Goal: Information Seeking & Learning: Check status

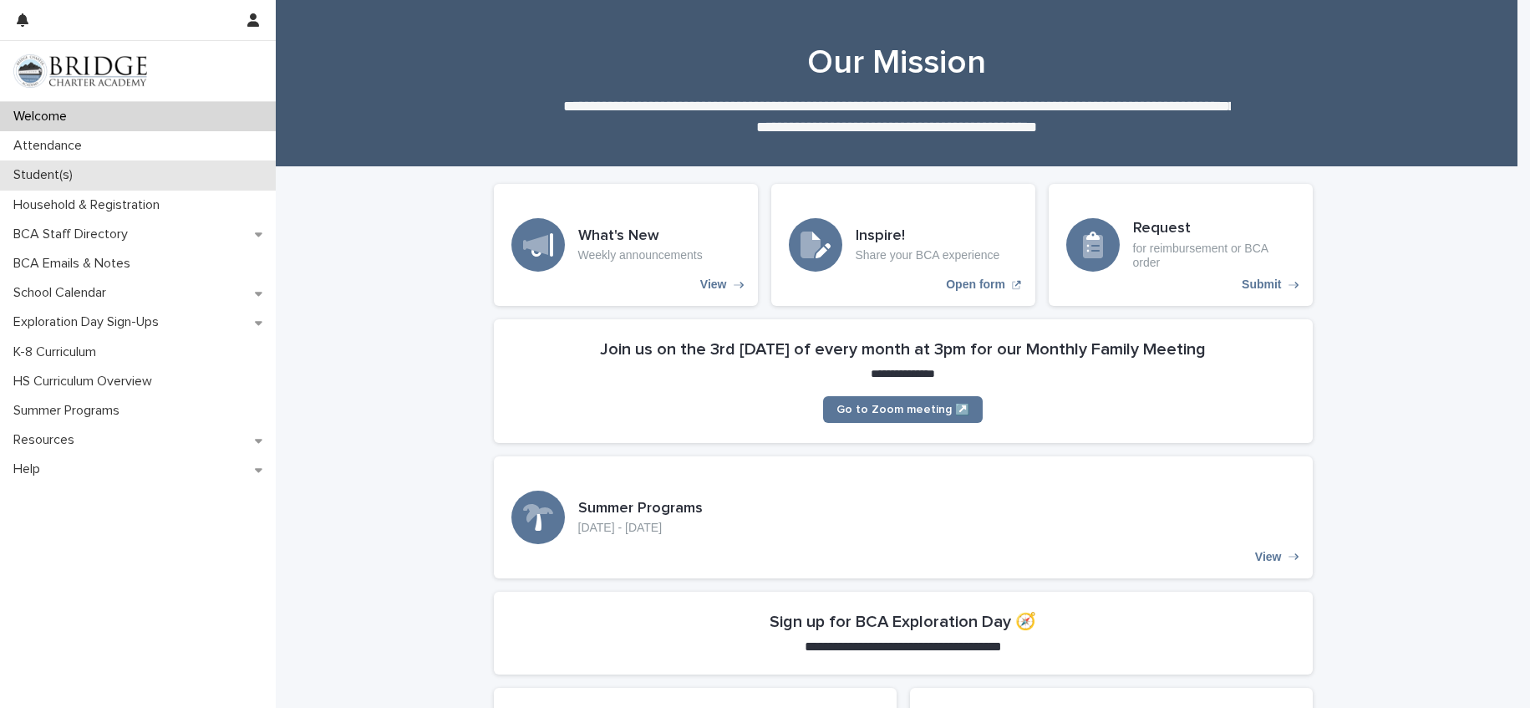
click at [78, 177] on p "Student(s)" at bounding box center [46, 175] width 79 height 16
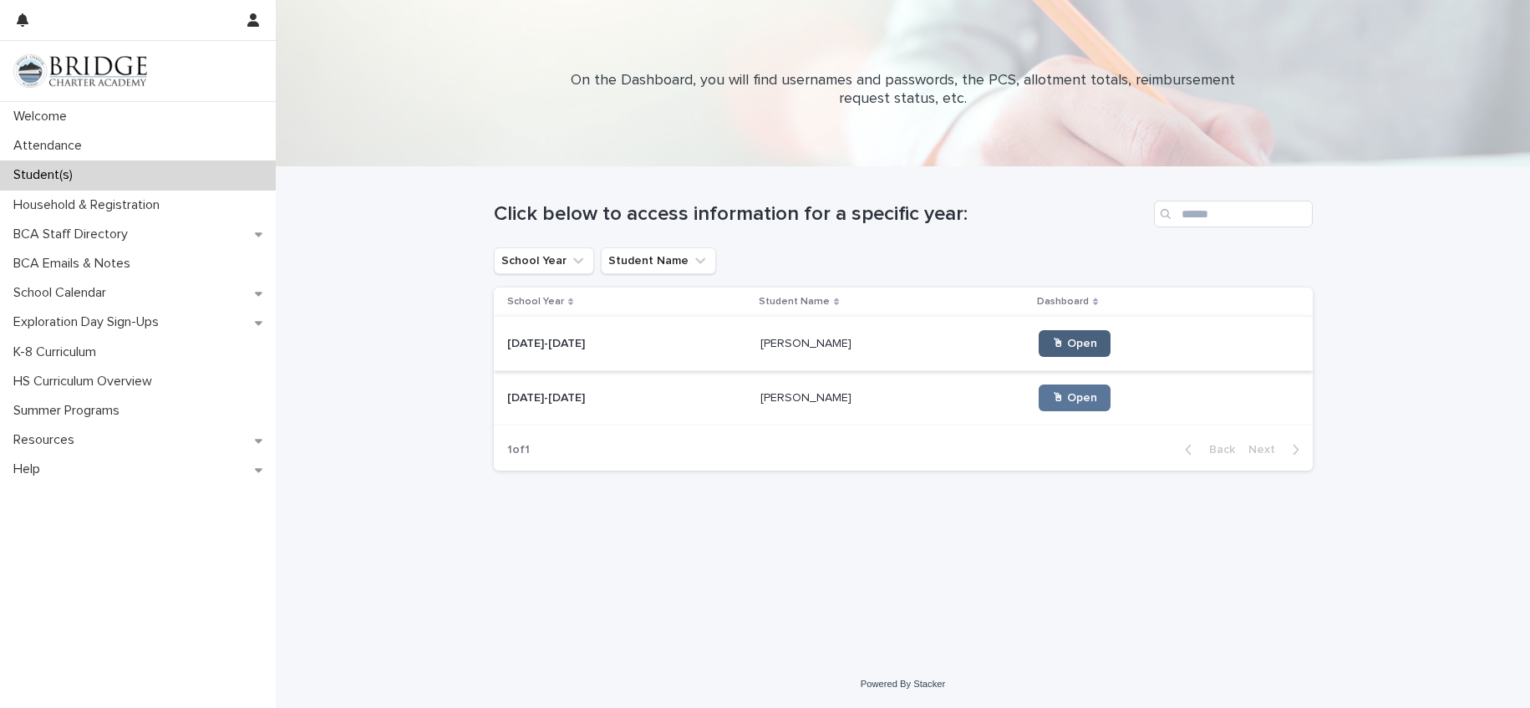
click at [1052, 340] on span "🖱 Open" at bounding box center [1074, 344] width 45 height 12
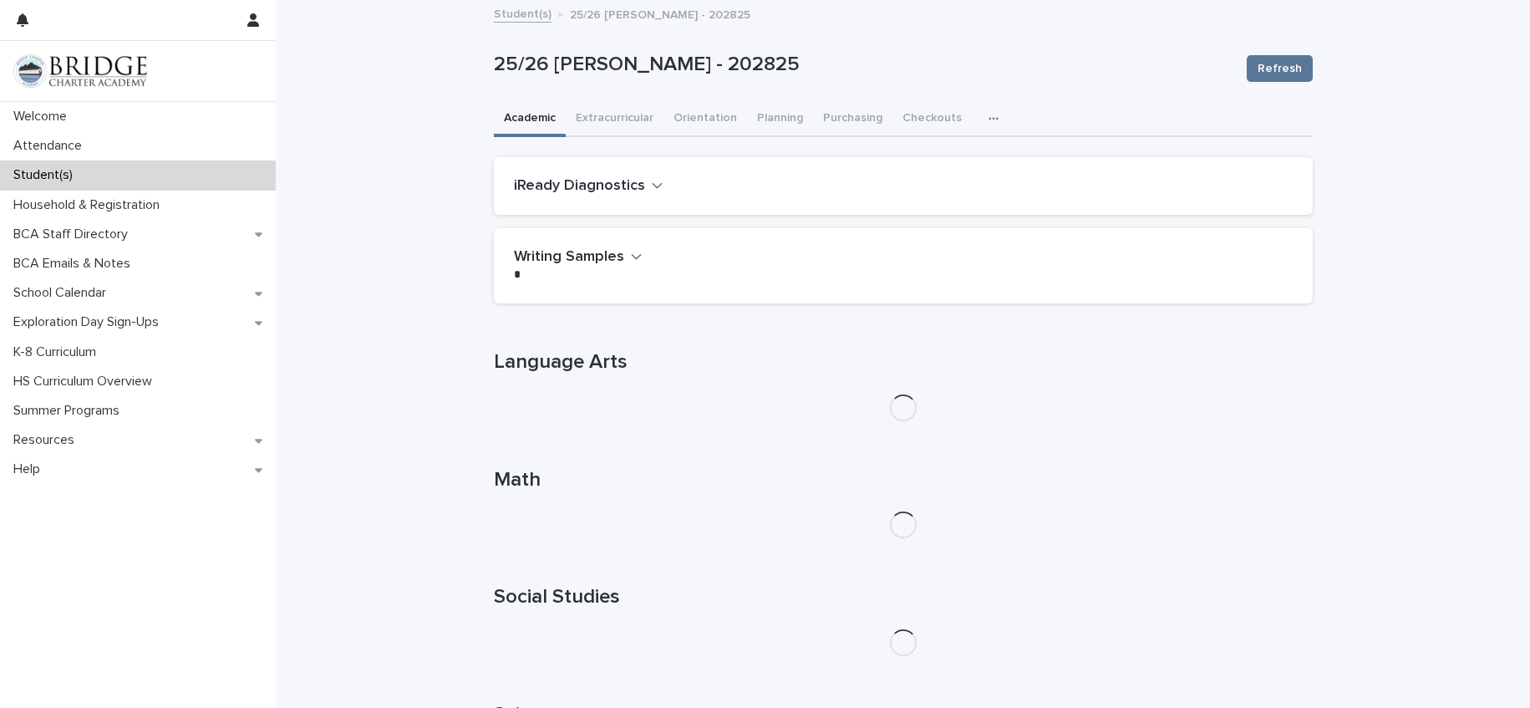
click at [622, 174] on div "iReady Diagnostics" at bounding box center [903, 186] width 819 height 58
click at [629, 186] on h2 "iReady Diagnostics" at bounding box center [579, 186] width 131 height 18
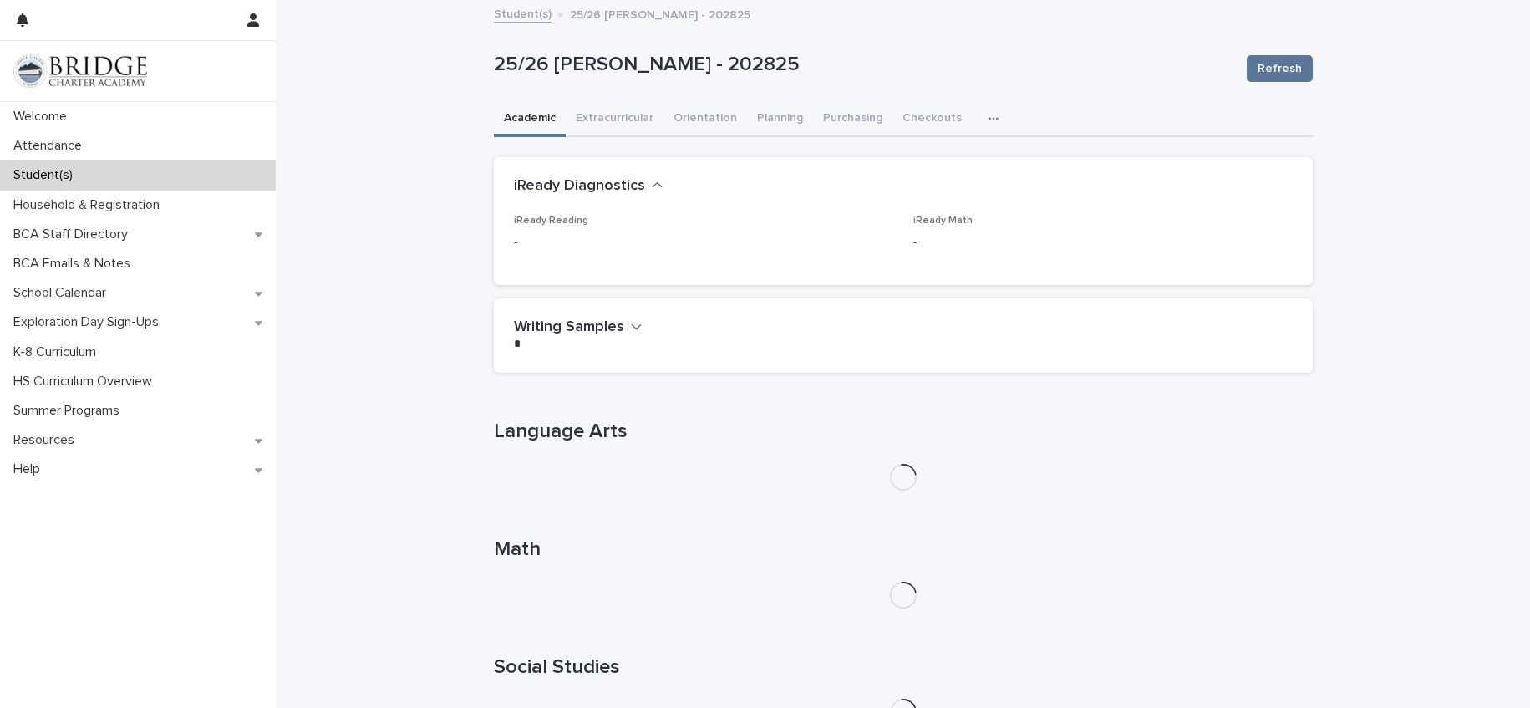
click at [629, 186] on h2 "iReady Diagnostics" at bounding box center [579, 186] width 131 height 18
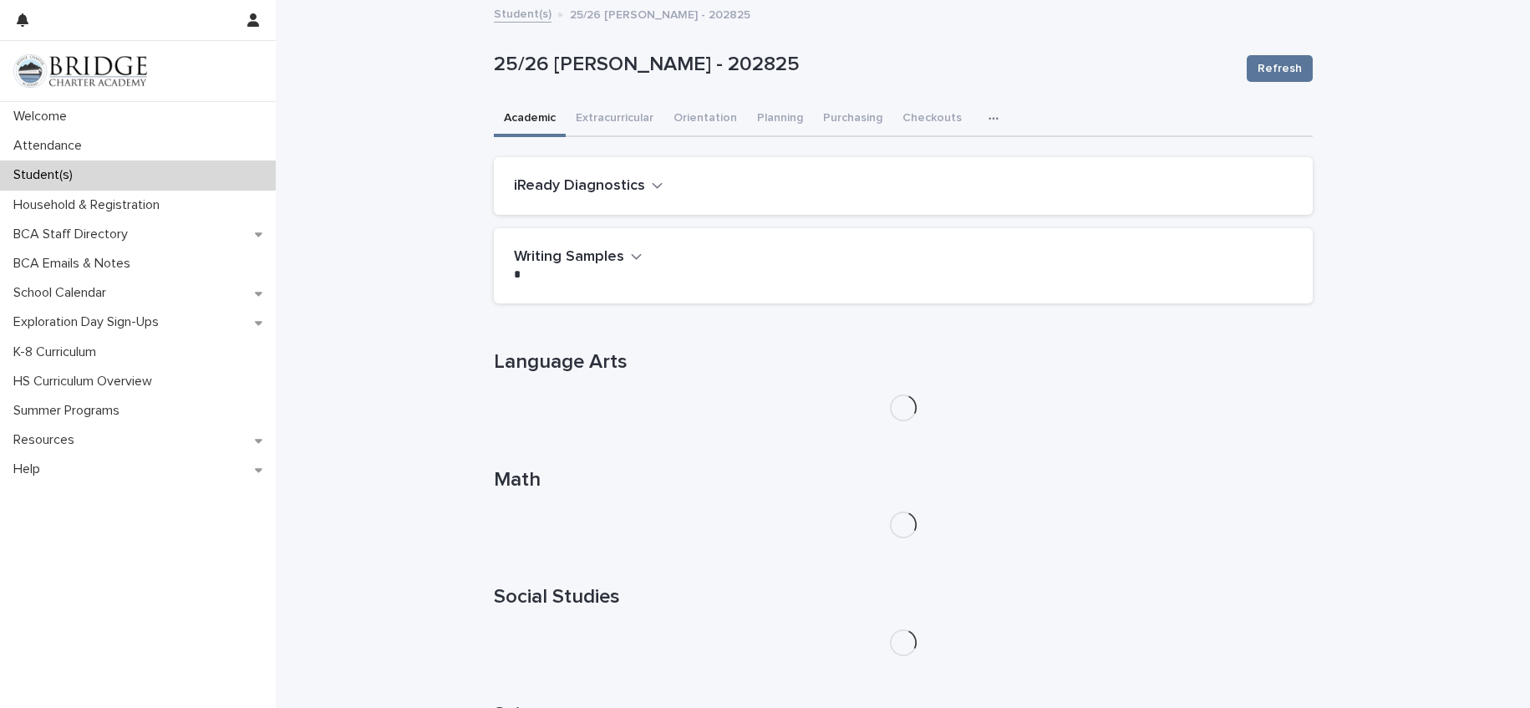
click at [988, 117] on icon "button" at bounding box center [993, 119] width 10 height 12
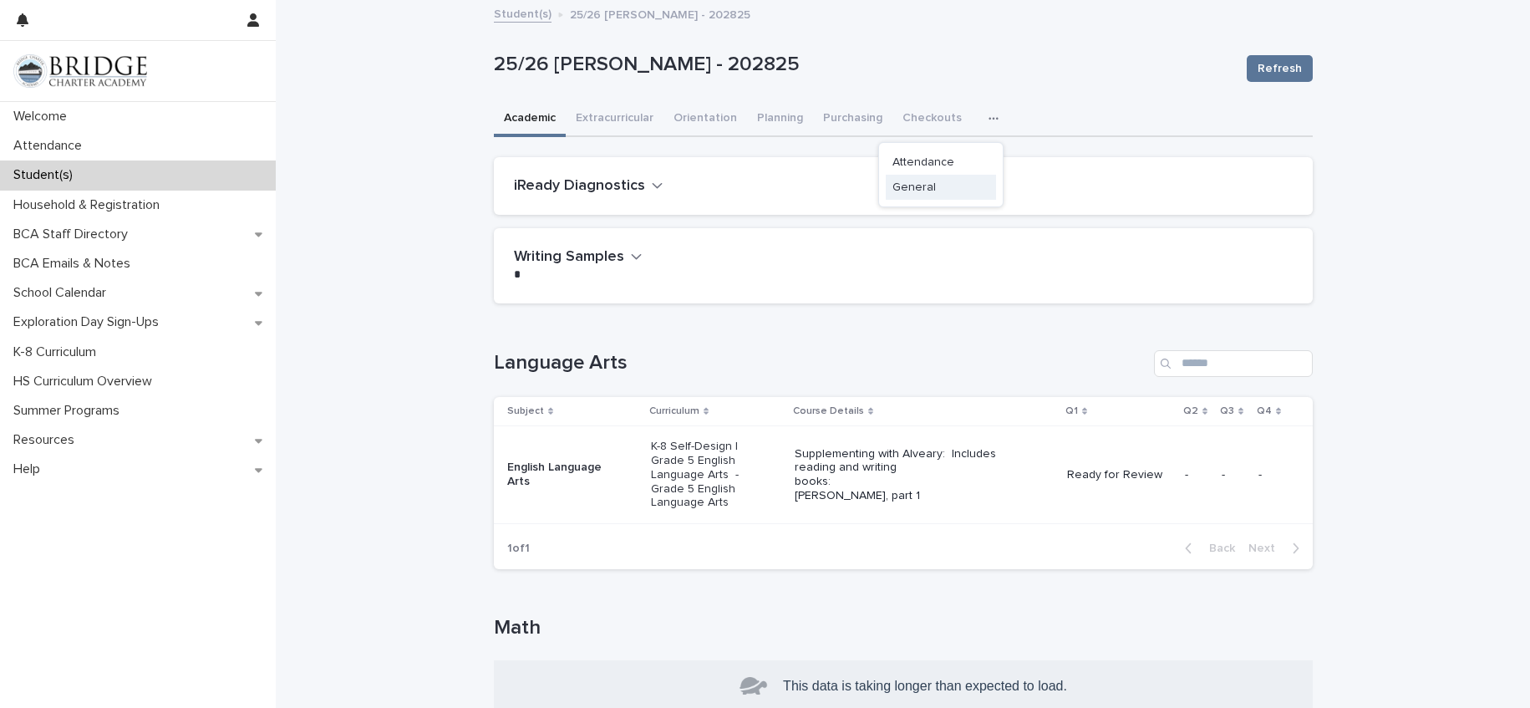
click at [920, 187] on span "General" at bounding box center [913, 187] width 43 height 12
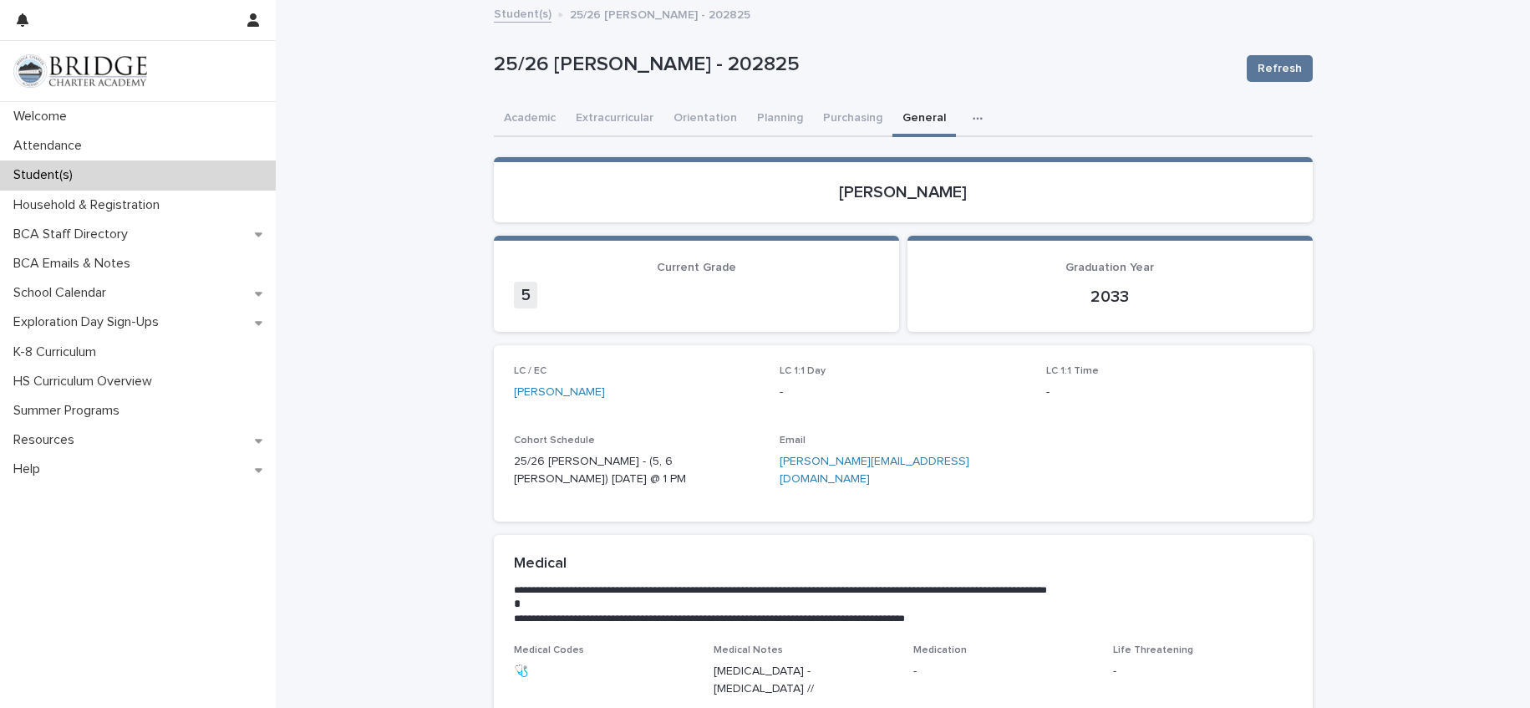
click at [519, 13] on link "Student(s)" at bounding box center [523, 12] width 58 height 19
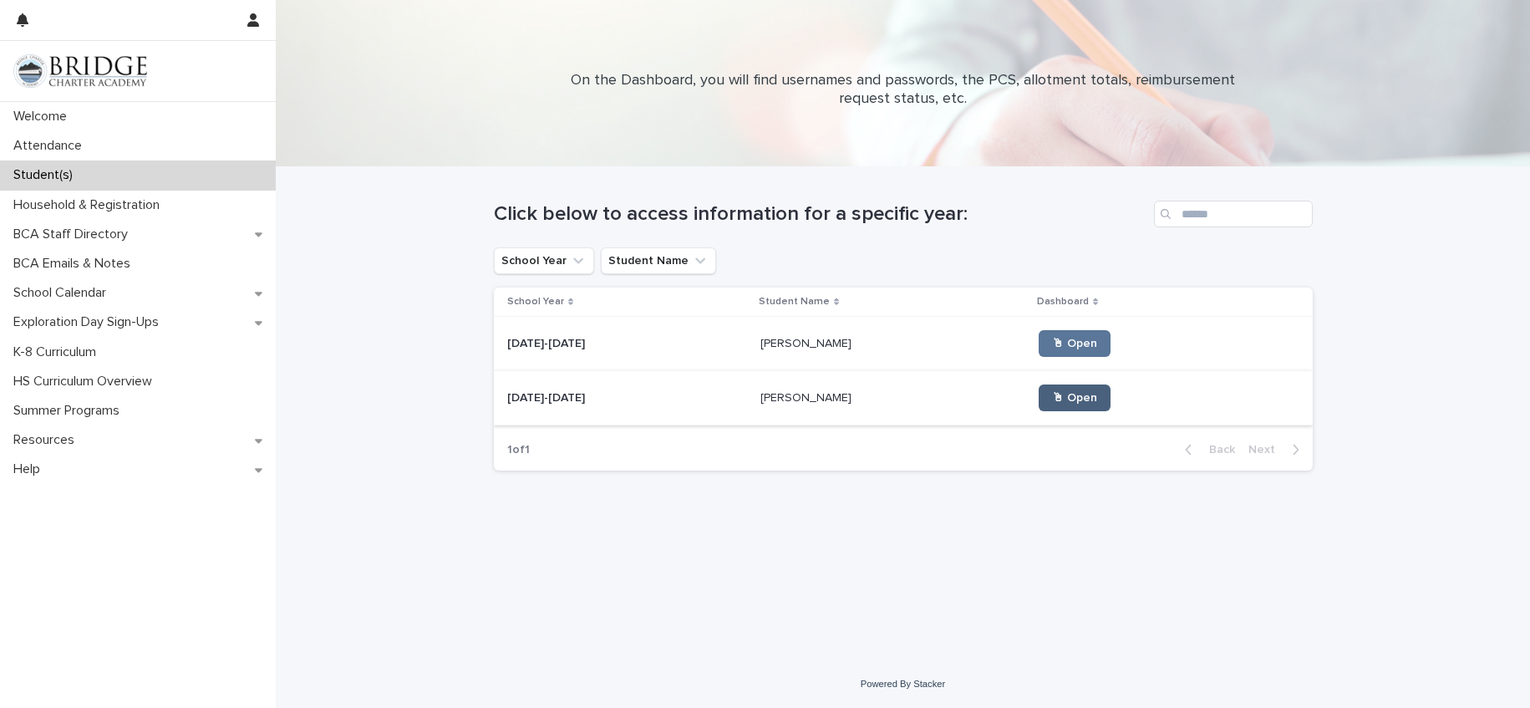
click at [1039, 386] on link "🖱 Open" at bounding box center [1075, 397] width 72 height 27
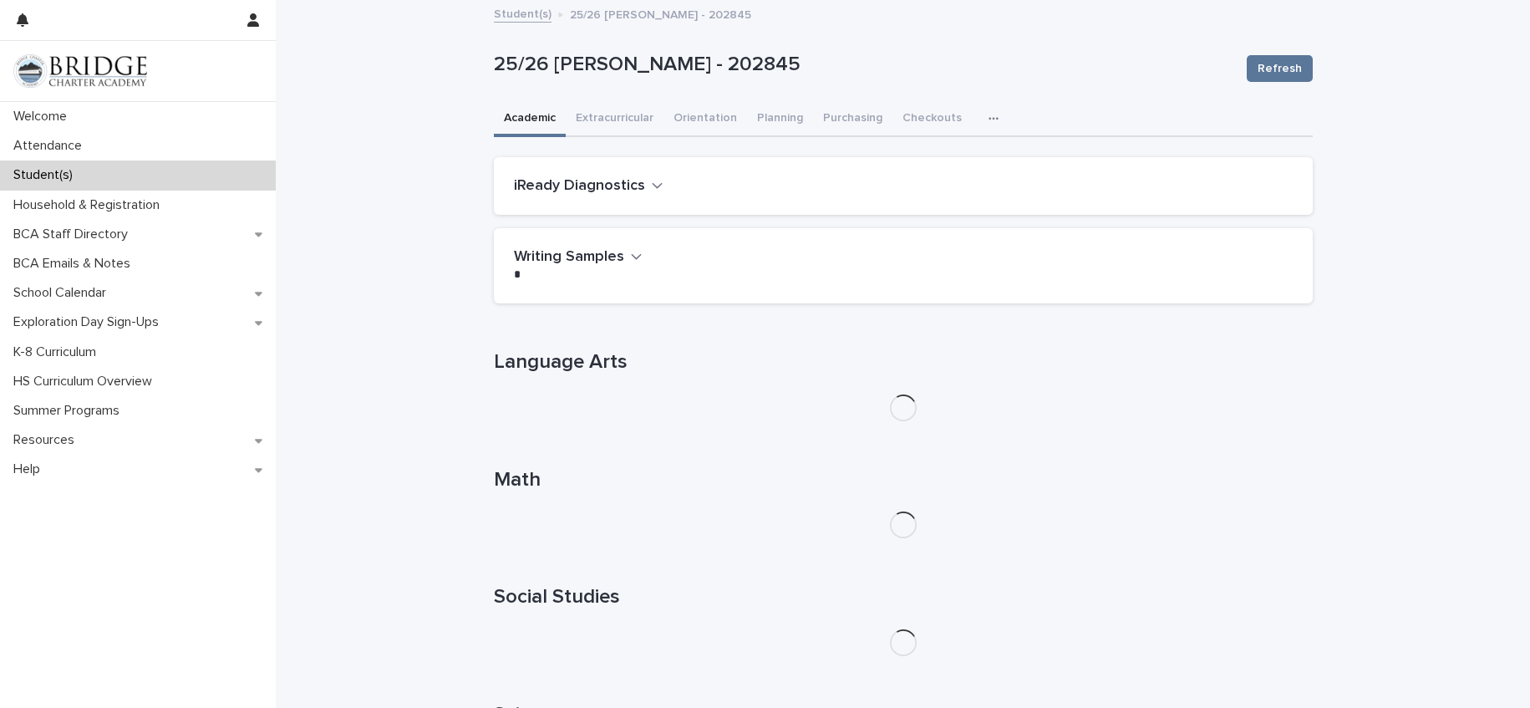
click at [633, 190] on h2 "iReady Diagnostics" at bounding box center [579, 186] width 131 height 18
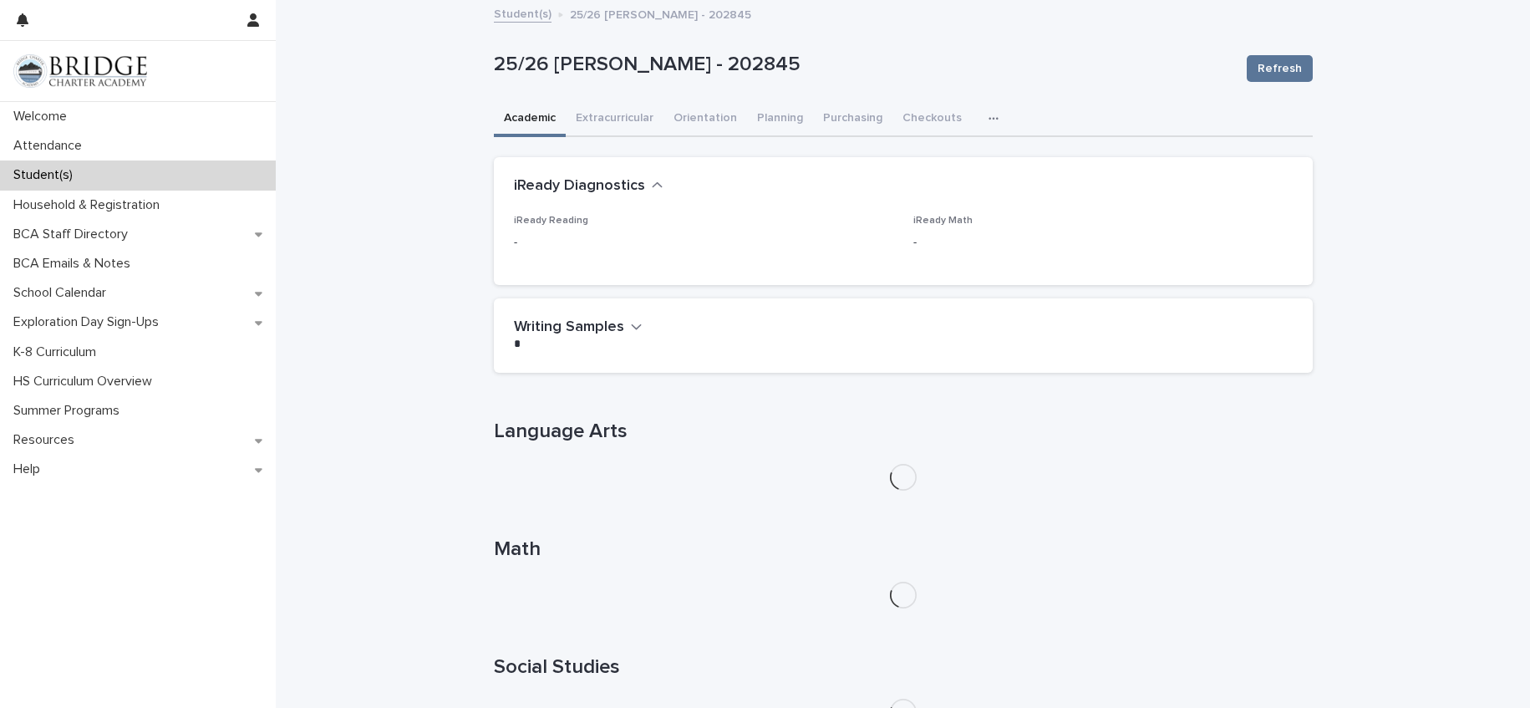
click at [633, 190] on h2 "iReady Diagnostics" at bounding box center [579, 186] width 131 height 18
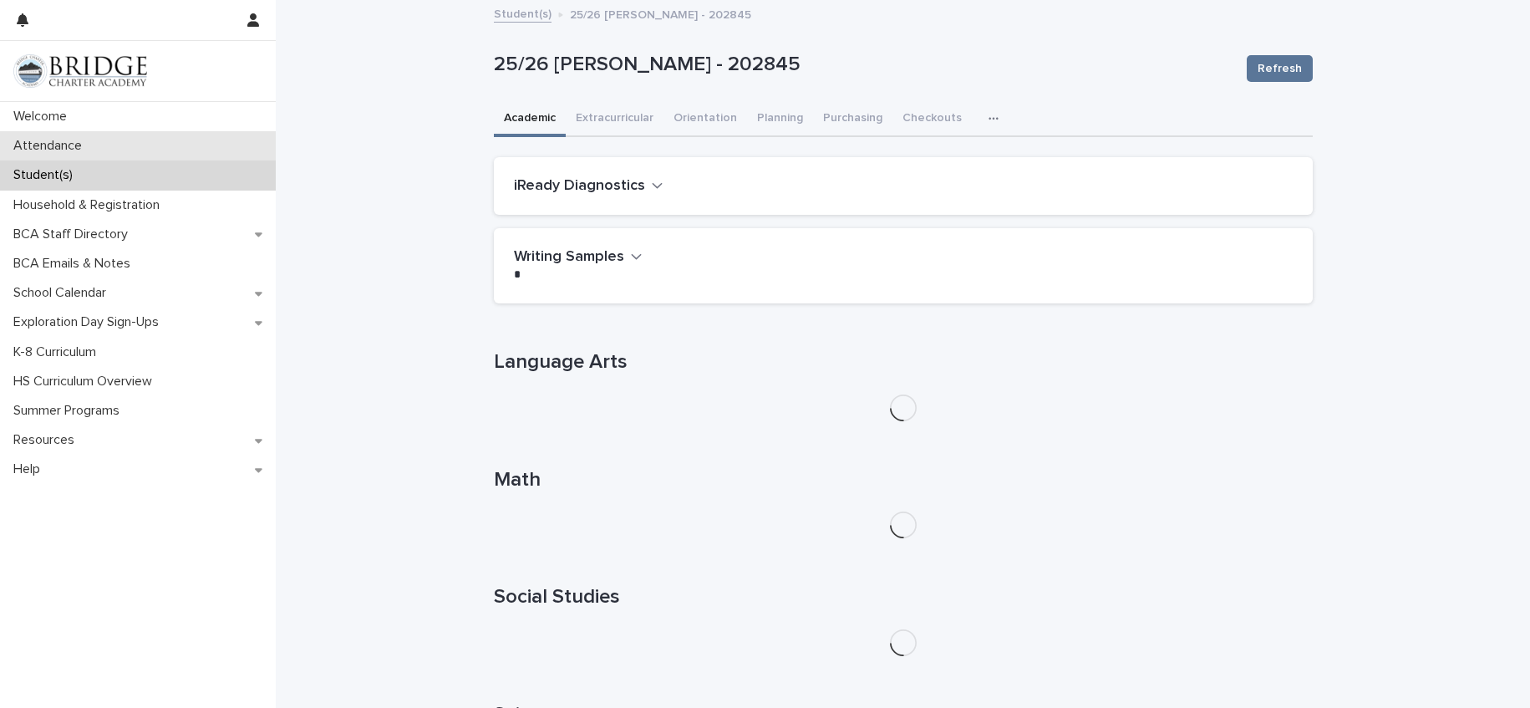
click at [69, 147] on p "Attendance" at bounding box center [51, 146] width 89 height 16
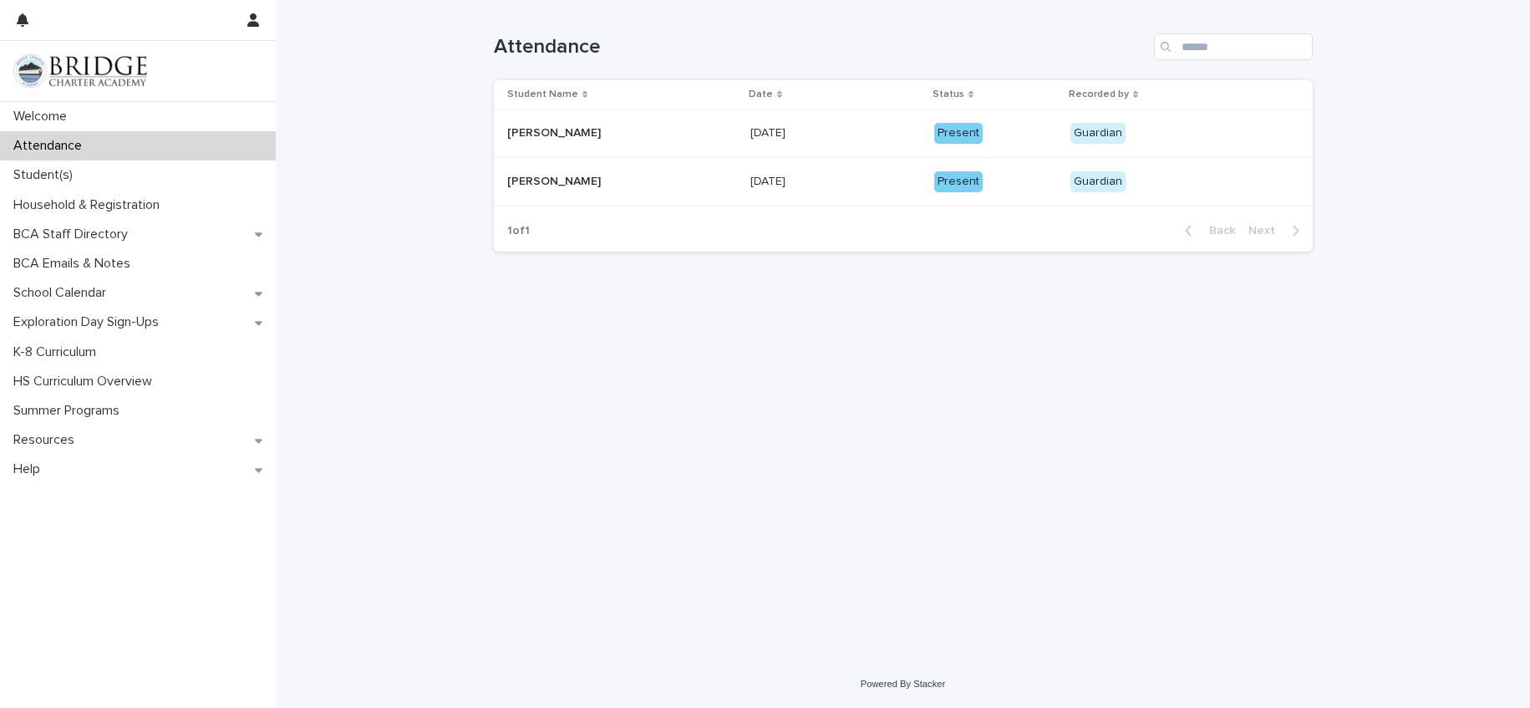
click at [1075, 133] on div "Guardian" at bounding box center [1097, 133] width 55 height 21
